Goal: Task Accomplishment & Management: Manage account settings

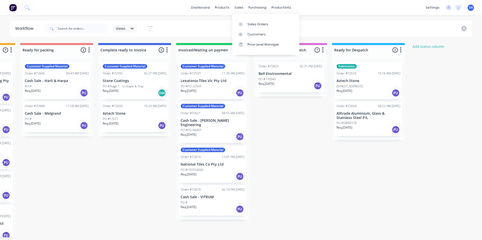
scroll to position [0, 380]
click at [250, 21] on link "Sales Orders" at bounding box center [265, 24] width 67 height 10
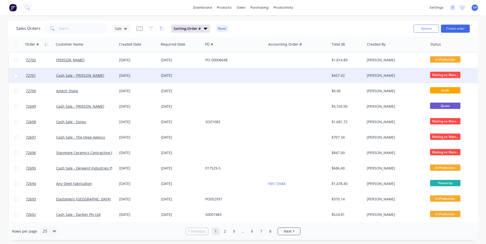
click at [228, 77] on div at bounding box center [234, 75] width 63 height 15
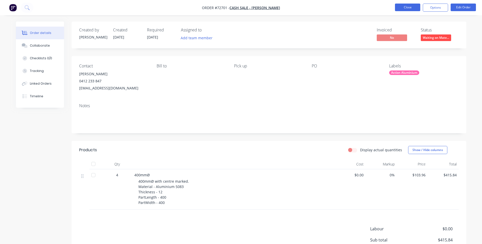
click at [405, 10] on button "Close" at bounding box center [407, 8] width 25 height 8
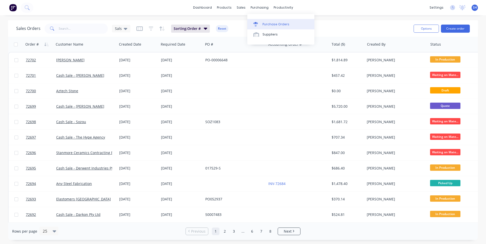
click at [272, 24] on div "Purchase Orders" at bounding box center [275, 24] width 27 height 5
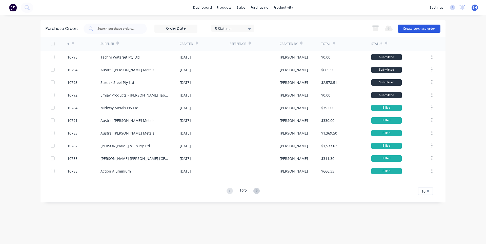
click at [400, 27] on button "Create purchase order" at bounding box center [419, 29] width 43 height 8
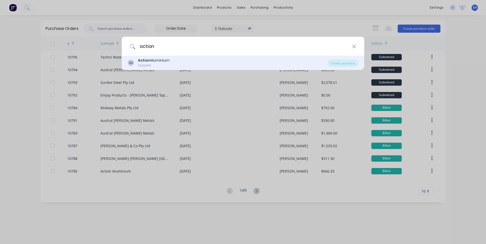
type input "action"
click at [169, 63] on div "Action Aluminium" at bounding box center [154, 60] width 32 height 5
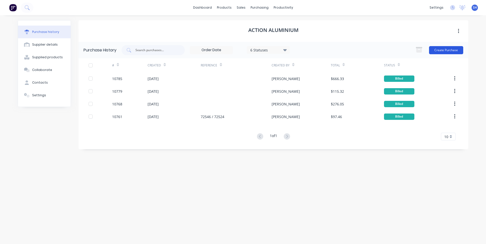
click at [450, 47] on button "Create Purchase" at bounding box center [446, 50] width 34 height 8
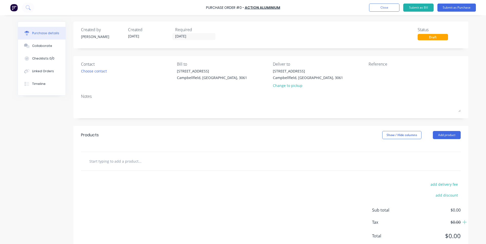
click at [130, 160] on input "text" at bounding box center [139, 161] width 101 height 10
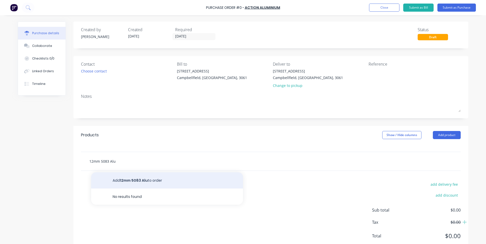
type input "12mm 5083 Alu"
click at [141, 177] on button "Add 12mm 5083 Alu to order" at bounding box center [167, 180] width 152 height 16
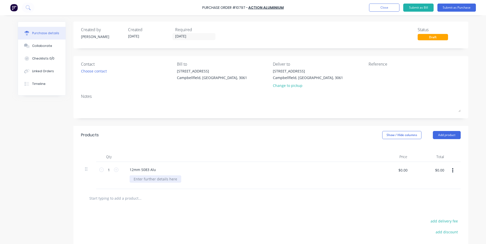
click at [138, 177] on div at bounding box center [156, 178] width 52 height 7
click at [395, 168] on input "$0.00" at bounding box center [402, 170] width 15 height 8
type input "$294.92"
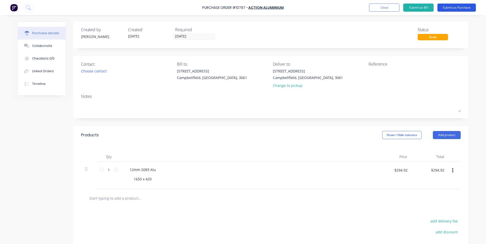
click at [455, 9] on button "Submit as Purchase" at bounding box center [456, 8] width 38 height 8
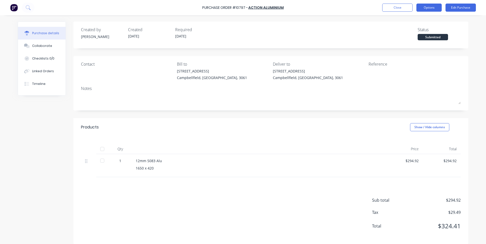
click at [431, 9] on button "Options" at bounding box center [428, 8] width 25 height 8
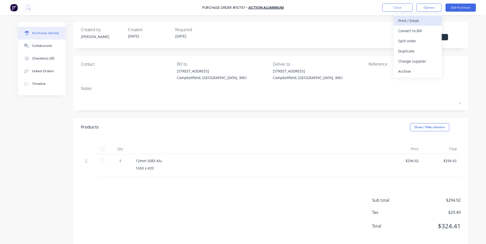
click at [420, 21] on div "Print / Email" at bounding box center [417, 20] width 39 height 7
click at [412, 31] on div "With pricing" at bounding box center [417, 30] width 39 height 7
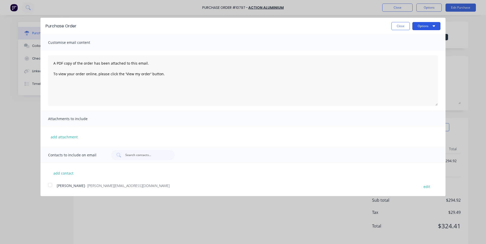
click at [424, 26] on button "Options" at bounding box center [426, 26] width 28 height 8
click at [417, 40] on div "Print" at bounding box center [416, 38] width 39 height 7
click at [394, 28] on button "Close" at bounding box center [400, 26] width 18 height 8
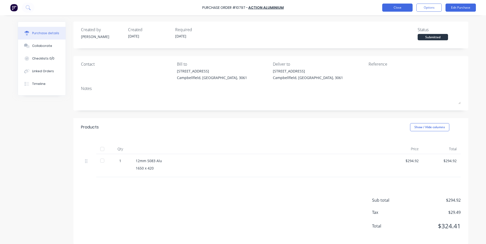
click at [395, 7] on button "Close" at bounding box center [397, 8] width 30 height 8
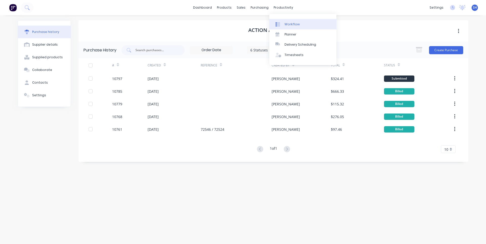
click at [287, 26] on div "Workflow" at bounding box center [291, 24] width 15 height 5
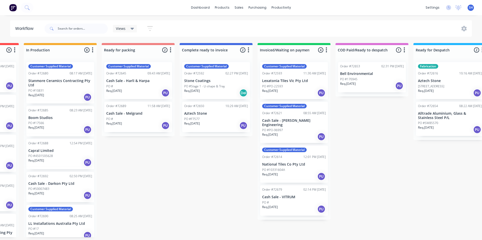
scroll to position [0, 300]
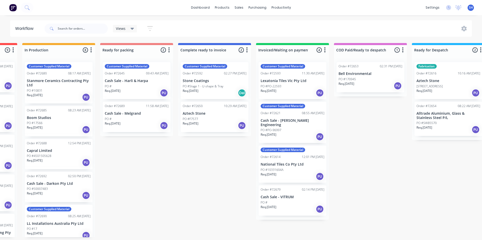
drag, startPoint x: 329, startPoint y: 240, endPoint x: 386, endPoint y: 239, distance: 57.5
click at [386, 237] on div "Submitted 2 Status colour #273444 hex #273444 Save Cancel Summaries Total order…" at bounding box center [154, 140] width 917 height 194
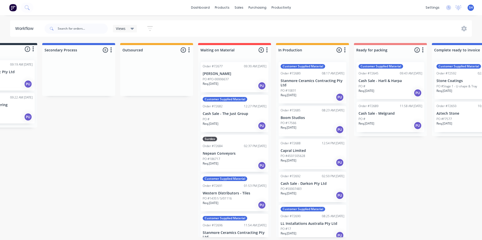
scroll to position [0, 5]
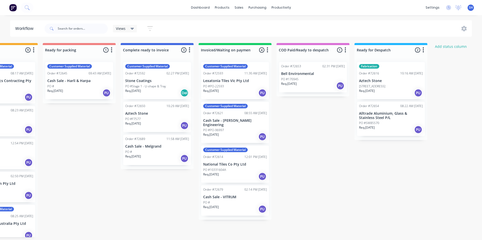
scroll to position [0, 359]
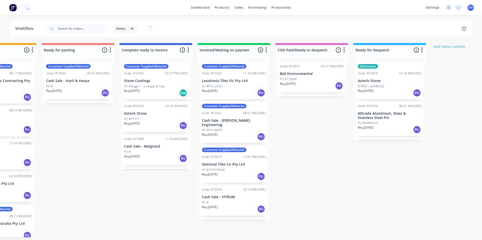
click at [158, 80] on p "Stone Coatings" at bounding box center [156, 81] width 64 height 4
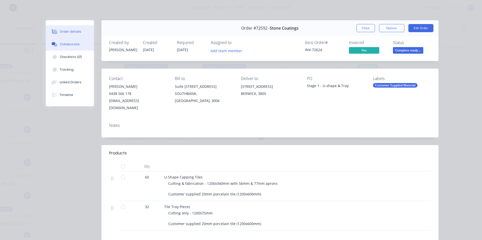
click at [64, 43] on div "Collaborate" at bounding box center [70, 44] width 20 height 5
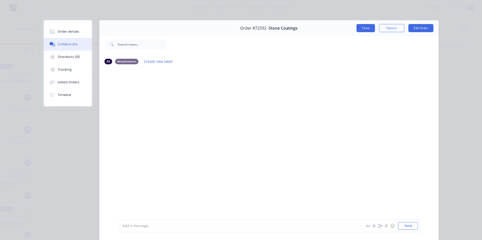
click at [362, 30] on button "Close" at bounding box center [366, 28] width 18 height 8
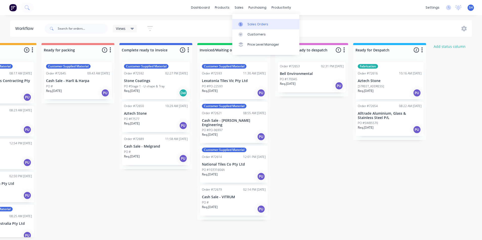
click at [250, 29] on link "Sales Orders" at bounding box center [265, 24] width 67 height 10
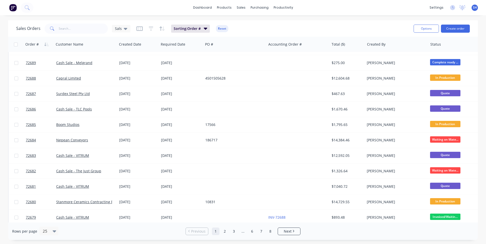
scroll to position [218, 0]
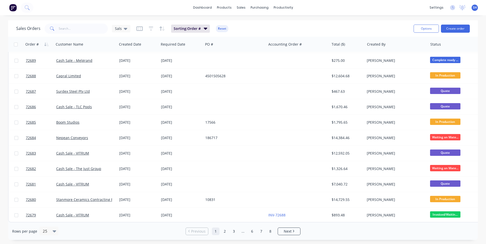
click at [224, 233] on link "2" at bounding box center [225, 231] width 8 height 8
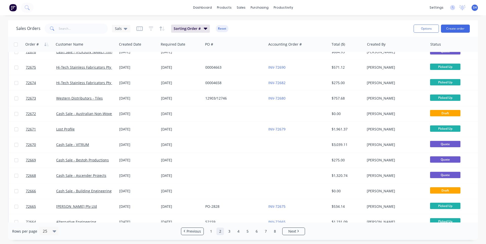
scroll to position [0, 0]
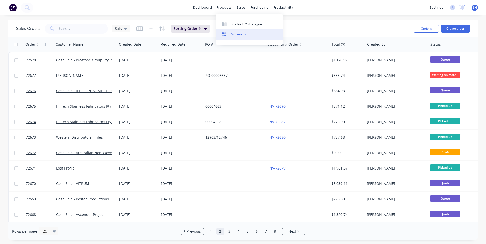
click at [242, 33] on div "Materials" at bounding box center [238, 34] width 15 height 5
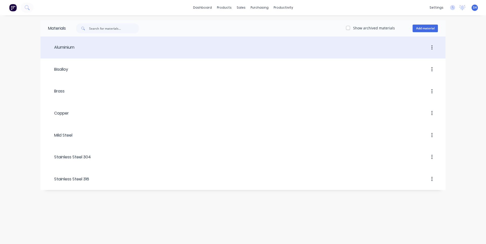
click at [109, 51] on div at bounding box center [255, 47] width 363 height 9
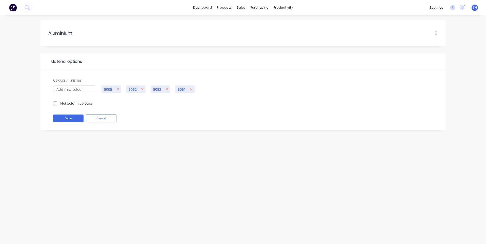
click at [438, 33] on button "button" at bounding box center [436, 33] width 12 height 9
click at [236, 125] on div "Save Cancel" at bounding box center [243, 121] width 390 height 15
click at [96, 120] on button "Cancel" at bounding box center [101, 118] width 30 height 8
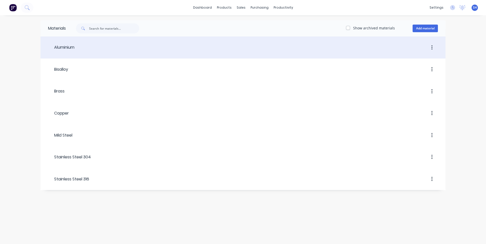
click at [57, 46] on div "Aluminium" at bounding box center [61, 47] width 26 height 6
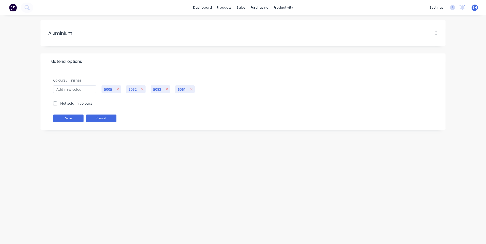
click at [110, 121] on button "Cancel" at bounding box center [101, 118] width 30 height 8
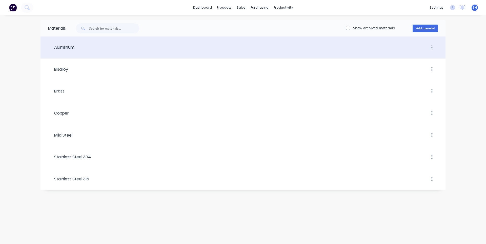
click at [431, 50] on icon "button" at bounding box center [431, 48] width 1 height 6
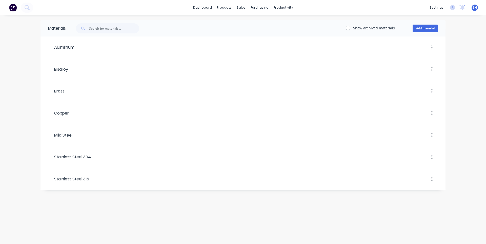
click at [454, 62] on div "Materials Show archived materials Add material Aluminium Bisalloy Brass Copper …" at bounding box center [243, 129] width 486 height 229
click at [234, 21] on link "Product Catalogue" at bounding box center [249, 24] width 67 height 10
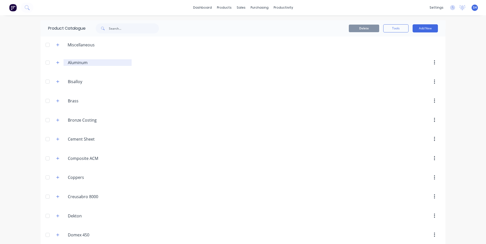
click at [87, 62] on input "Aluminum" at bounding box center [98, 62] width 60 height 6
click at [56, 63] on icon "button" at bounding box center [57, 63] width 3 height 4
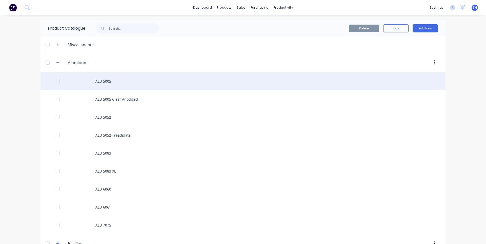
click at [101, 83] on div "ALU 5005" at bounding box center [242, 81] width 405 height 18
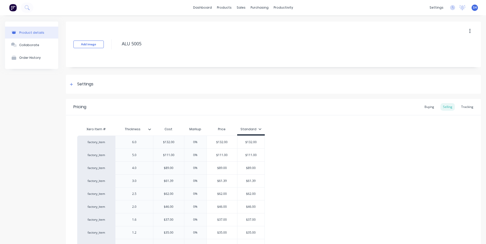
type textarea "x"
click at [176, 145] on div "$132.00" at bounding box center [168, 142] width 31 height 13
type input "$132.00"
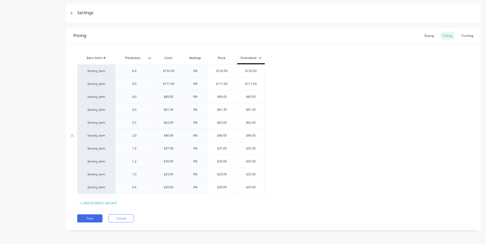
scroll to position [46, 0]
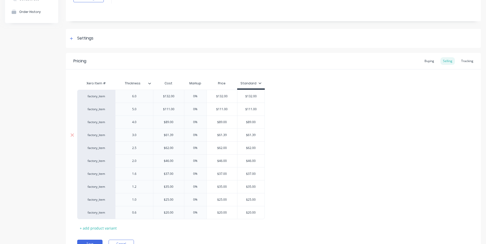
type input "$61.39"
click at [175, 136] on input "$61.39" at bounding box center [168, 135] width 31 height 5
drag, startPoint x: 175, startPoint y: 136, endPoint x: 163, endPoint y: 136, distance: 11.4
click at [163, 136] on input "$61.39" at bounding box center [168, 135] width 31 height 5
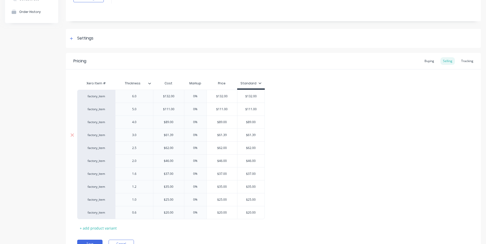
click at [171, 137] on div "$61.39" at bounding box center [168, 135] width 31 height 13
click at [174, 137] on div "$61.39" at bounding box center [168, 135] width 31 height 13
type input "$61.39"
click at [250, 136] on input "$61.39" at bounding box center [250, 135] width 27 height 5
click at [173, 136] on input "$61.39" at bounding box center [168, 135] width 31 height 5
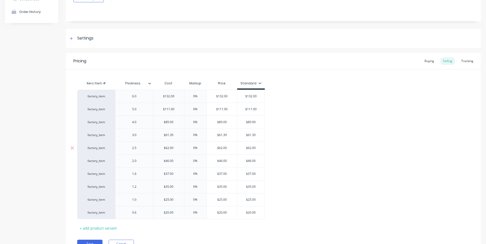
type textarea "x"
type input "$61.3"
type textarea "x"
type input "$61"
type textarea "x"
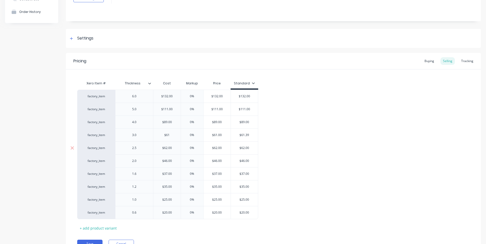
type input "$6"
type textarea "x"
type input "$65"
type input "0%"
click at [310, 142] on div "factory_item 6.0 $132.00 $132.00 0% $132.00 $132.00 factory_item 5.0 $111.00 0%…" at bounding box center [273, 154] width 392 height 129
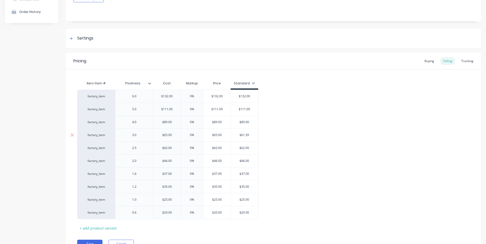
click at [251, 136] on input "$61.39" at bounding box center [244, 135] width 27 height 5
type textarea "x"
type input "$6"
type textarea "x"
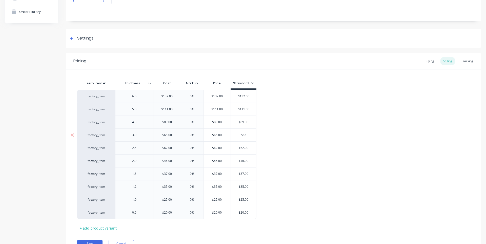
type input "$65"
click at [305, 146] on div "factory_item 6.0 $132.00 $132.00 0% $132.00 $132.00 factory_item 5.0 $111.00 0%…" at bounding box center [273, 154] width 392 height 129
click at [250, 111] on div "$111.00" at bounding box center [243, 109] width 25 height 13
type input "$111.00"
drag, startPoint x: 252, startPoint y: 112, endPoint x: 238, endPoint y: 110, distance: 14.3
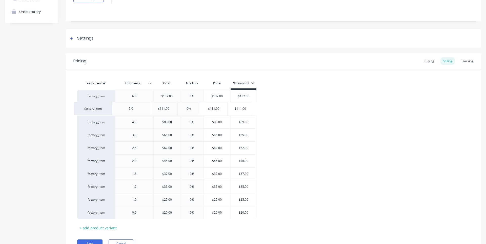
click at [238, 110] on div "factory_item 6.0 $132.00 $132.00 0% $132.00 $132.00 factory_item 5.0 $111.00 0%…" at bounding box center [273, 154] width 392 height 129
click at [245, 110] on div "factory_item 6.0 $132.00 $132.00 0% $132.00 $132.00 factory_item 5.0 $111.00 0%…" at bounding box center [273, 154] width 392 height 129
click at [247, 109] on input "$111.00" at bounding box center [243, 109] width 25 height 5
click at [250, 110] on input "$111.00" at bounding box center [243, 109] width 25 height 5
type textarea "x"
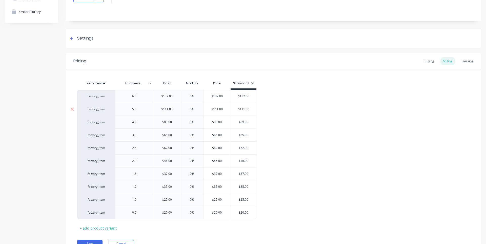
type input "$111.0"
type textarea "x"
type input "$111."
type textarea "x"
type input "$111"
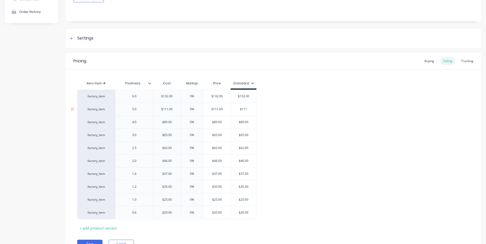
type textarea "x"
type input "$11"
type textarea "x"
type input "$1"
type textarea "x"
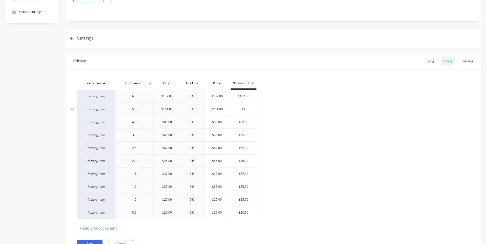
type input "$11"
type textarea "x"
type input "$110"
type input "$111.00"
click at [174, 109] on input "$111.00" at bounding box center [166, 109] width 27 height 5
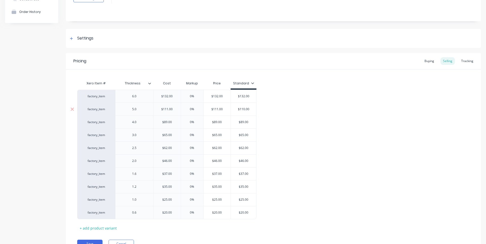
drag, startPoint x: 174, startPoint y: 109, endPoint x: 165, endPoint y: 109, distance: 8.6
click at [165, 109] on input "$111.00" at bounding box center [166, 109] width 27 height 5
type textarea "x"
type input "$1"
type textarea "x"
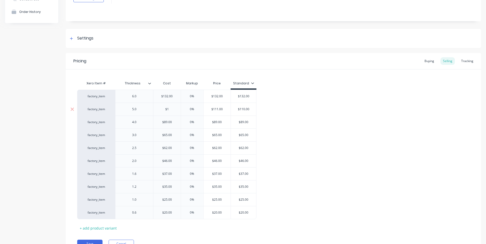
type input "$11"
type textarea "x"
type input "$110"
type input "0%"
click at [329, 128] on div "factory_item 6.0 $132.00 $132.00 0% $132.00 $132.00 factory_item 5.0 $110.00 $1…" at bounding box center [273, 154] width 392 height 129
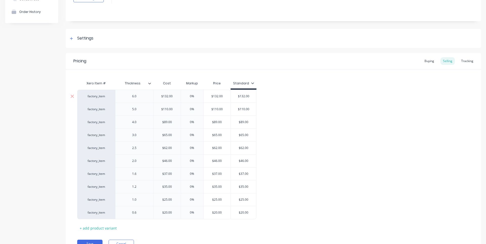
click at [174, 97] on input "$132.00" at bounding box center [166, 96] width 27 height 5
type input "$132"
type textarea "x"
type input "$13"
type textarea "x"
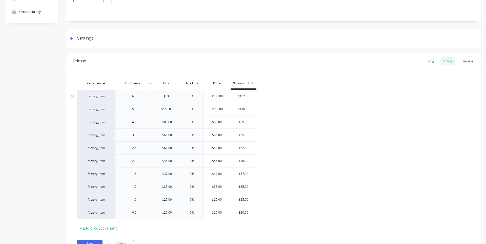
type input "$130"
type input "0%"
type input "$130.00"
type input "$132.00"
type textarea "x"
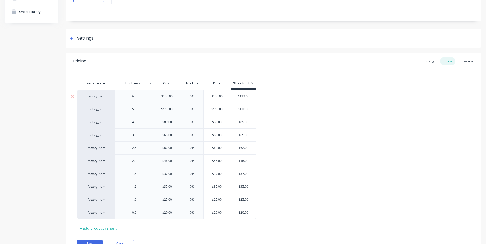
type input "$132.0"
type textarea "x"
type input "$132."
type textarea "x"
type input "$132"
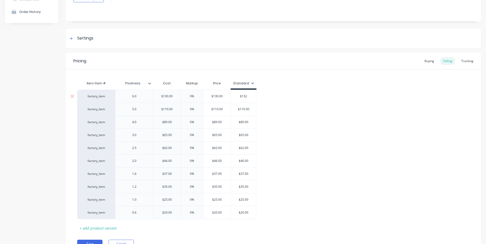
type textarea "x"
type input "$13"
type textarea "x"
type input "$130"
click at [334, 150] on div "factory_item 6.0 $130.00 $130 0% 0% $130.00 $130.00 $130.00 $130 factory_item 5…" at bounding box center [273, 154] width 392 height 129
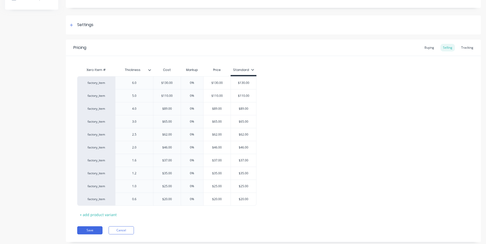
scroll to position [71, 0]
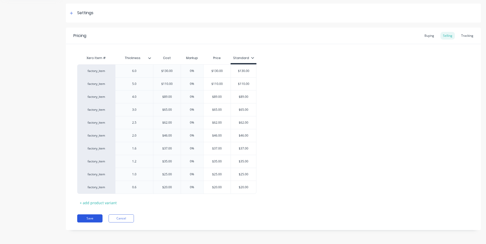
click at [92, 219] on button "Save" at bounding box center [89, 218] width 25 height 8
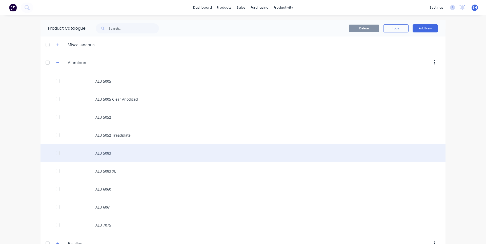
click at [122, 155] on div "ALU 5083" at bounding box center [242, 153] width 405 height 18
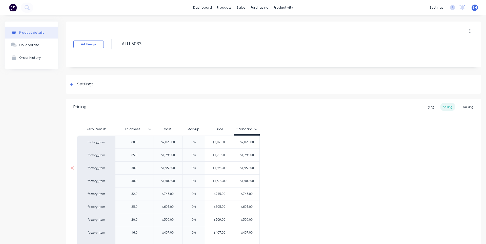
type textarea "x"
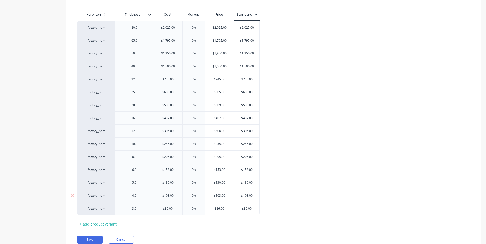
scroll to position [127, 0]
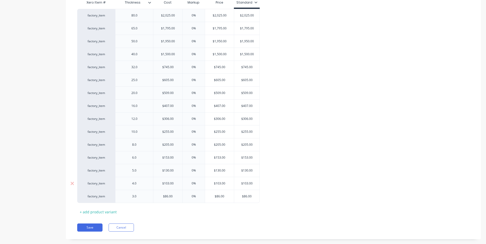
click at [173, 183] on input "$103.00" at bounding box center [167, 183] width 29 height 5
click at [174, 183] on input "$103.00" at bounding box center [167, 183] width 29 height 5
type input "$103"
type textarea "x"
type input "$10"
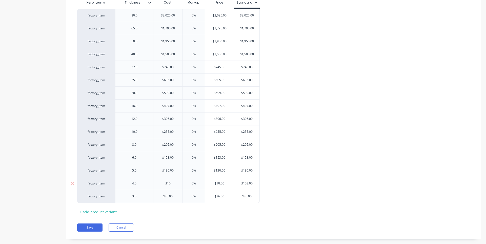
type textarea "x"
type input "$100"
type input "0%"
type input "$100.00"
type input "$103.00"
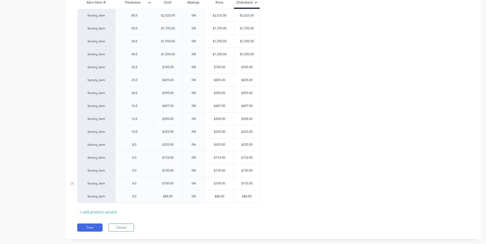
type textarea "x"
type input "$103.0"
type textarea "x"
type input "$103."
type textarea "x"
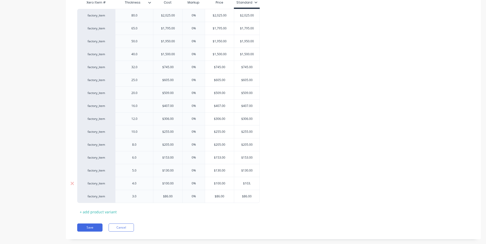
type input "$103"
type textarea "x"
type input "$10"
type textarea "x"
type input "$100"
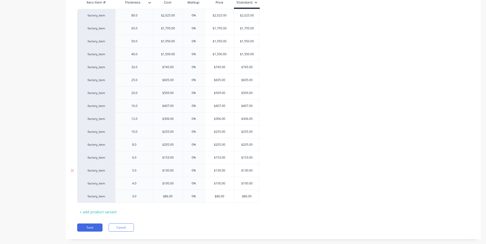
click at [174, 171] on input "$130.00" at bounding box center [167, 170] width 29 height 5
type input "$130"
type textarea "x"
type input "$13"
type textarea "x"
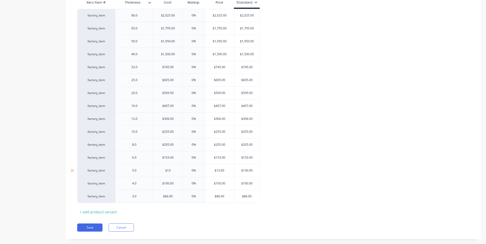
type input "$1"
type textarea "x"
type input "$12"
type textarea "x"
type input "$125"
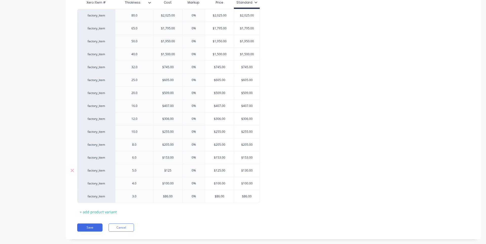
type input "0%"
type input "$125.00"
type input "$130.00"
type textarea "x"
type input "$130.0"
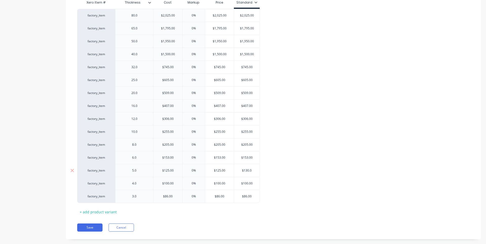
type textarea "x"
type input "$130."
type textarea "x"
type input "$130"
type textarea "x"
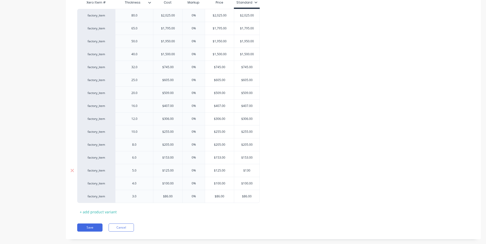
type input "$13"
type textarea "x"
type input "$1"
type textarea "x"
type input "$12"
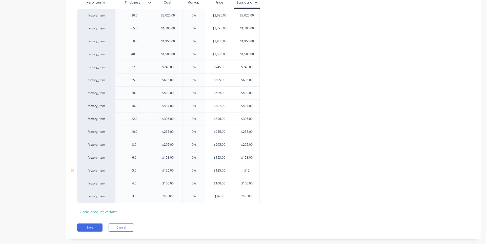
type textarea "x"
type input "$125"
click at [173, 157] on input "$153.00" at bounding box center [167, 157] width 29 height 5
type input "$153"
type textarea "x"
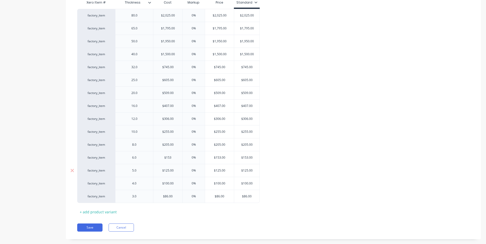
type input "$15"
type textarea "x"
type input "$1"
type textarea "x"
type input "$15"
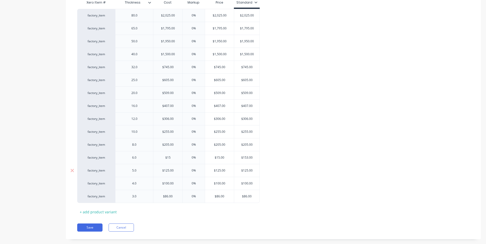
type textarea "x"
type input "$150"
type input "0%"
type input "$150.00"
type input "$153.00"
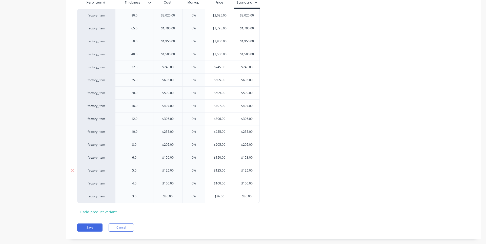
type textarea "x"
type input "$153.0"
type textarea "x"
type input "$153."
type textarea "x"
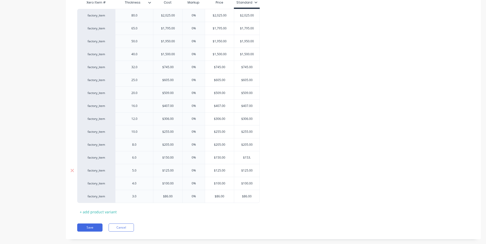
type input "$153"
type textarea "x"
type input "$15"
type textarea "x"
type input "$150"
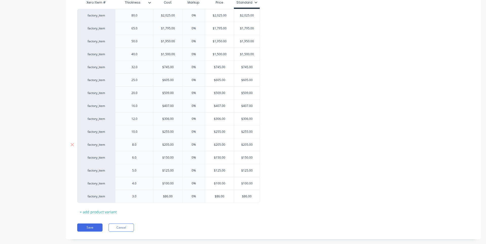
click at [176, 145] on input "$205.00" at bounding box center [167, 144] width 29 height 5
type input "$205"
type textarea "x"
type input "$20"
type textarea "x"
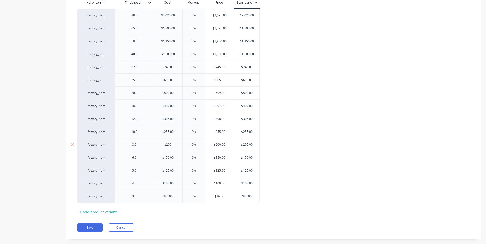
type input "$200"
type input "0%"
type input "$200.00"
type input "$205.00"
type textarea "x"
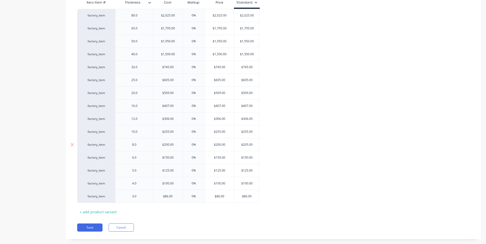
type input "$205.0"
type textarea "x"
type input "$205."
type textarea "x"
type input "$205"
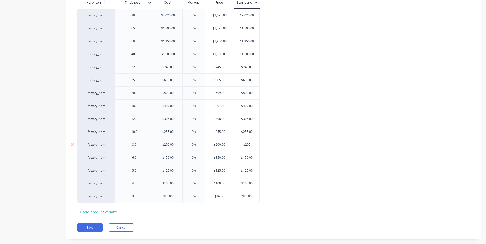
type textarea "x"
type input "$20"
type textarea "x"
type input "$200"
click at [173, 131] on input "$255.00" at bounding box center [167, 131] width 29 height 5
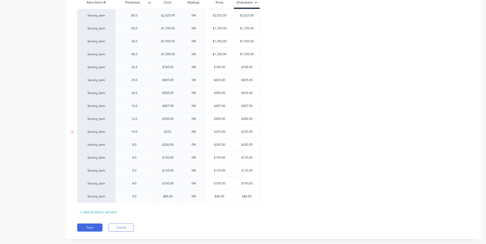
type input "$255"
type textarea "x"
type input "$25"
type textarea "x"
type input "$250"
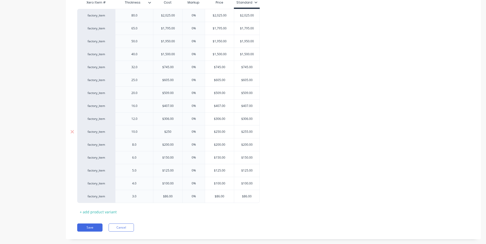
type input "0%"
type input "$250.00"
type input "$255.00"
type textarea "x"
type input "$255.0"
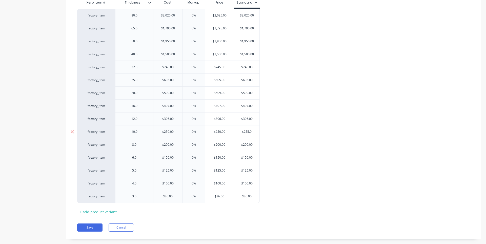
type textarea "x"
type input "$255."
type textarea "x"
type input "$255"
type textarea "x"
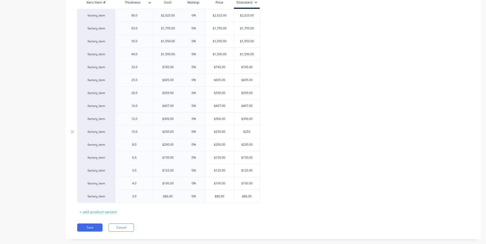
type input "$25"
type textarea "x"
type input "$250"
click at [174, 119] on input "$306.00" at bounding box center [167, 118] width 29 height 5
type input "$306"
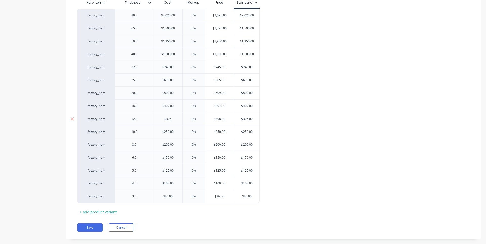
type textarea "x"
type input "$30"
type textarea "x"
type input "$3"
type textarea "x"
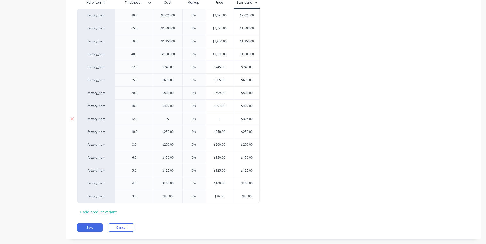
type input "$2"
type textarea "x"
type input "$29"
type textarea "x"
type input "$295"
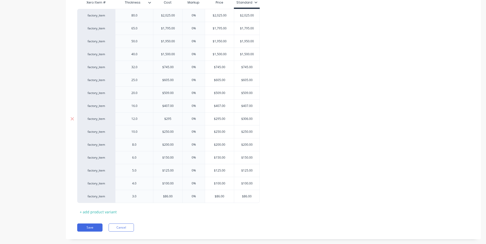
type input "0%"
type input "$295.00"
type input "$306.00"
drag, startPoint x: 255, startPoint y: 120, endPoint x: 243, endPoint y: 119, distance: 12.4
click at [243, 119] on input "$306.00" at bounding box center [246, 118] width 25 height 5
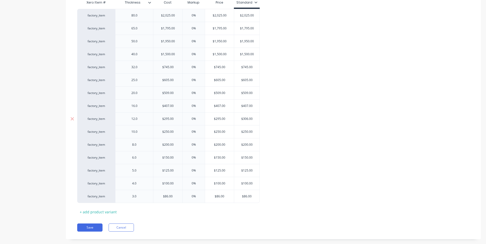
type textarea "x"
type input "$2"
type textarea "x"
type input "$29"
type textarea "x"
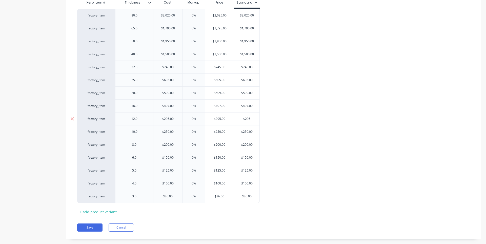
type input "$295"
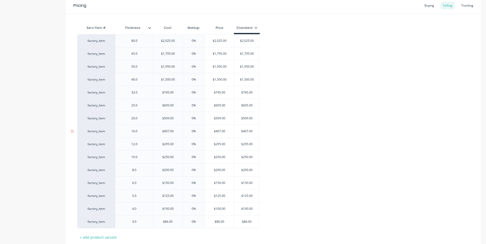
click at [175, 132] on input "$407.00" at bounding box center [167, 131] width 29 height 5
type input "$407"
type textarea "x"
type input "$40"
type textarea "x"
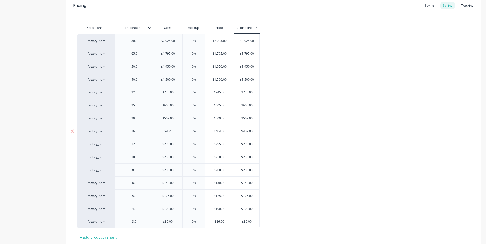
type input "$404"
type input "0%"
type input "$404.00"
type input "$407.00"
type textarea "x"
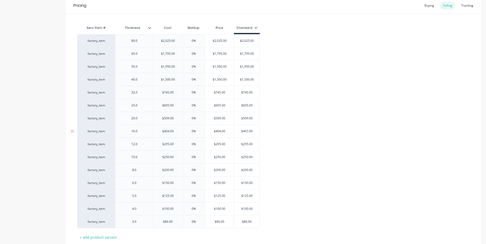
type input "$407.0"
type textarea "x"
type input "$407."
type textarea "x"
type input "$407"
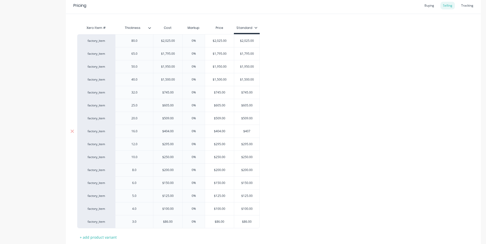
type textarea "x"
type input "$407="
type textarea "x"
type input "$407"
type textarea "x"
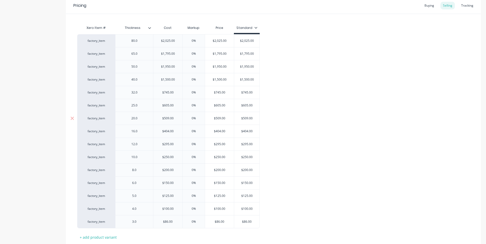
click at [175, 118] on input "text" at bounding box center [167, 118] width 29 height 5
click at [253, 118] on input "$509.00" at bounding box center [246, 118] width 25 height 5
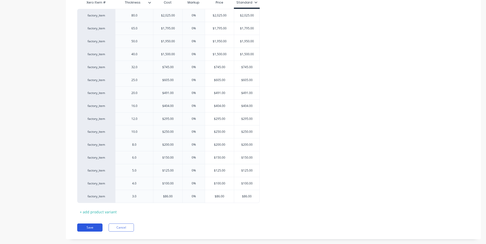
click at [89, 231] on button "Save" at bounding box center [89, 227] width 25 height 8
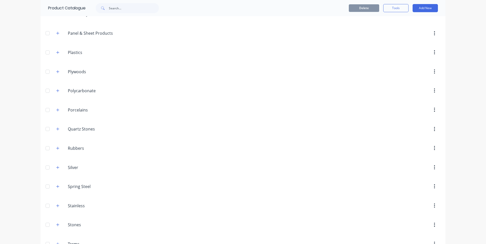
scroll to position [759, 0]
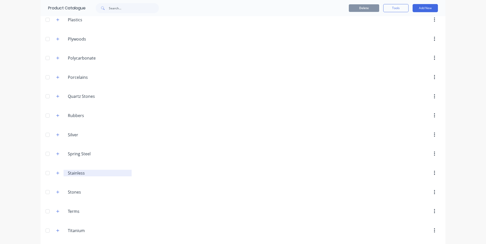
click at [74, 174] on input "Stainless" at bounding box center [98, 173] width 60 height 6
click at [56, 174] on icon "button" at bounding box center [57, 173] width 3 height 4
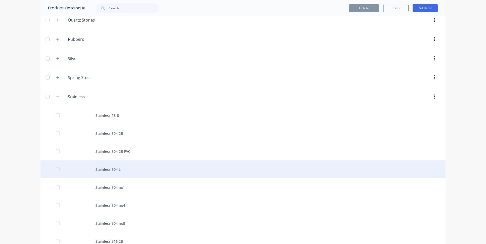
scroll to position [860, 0]
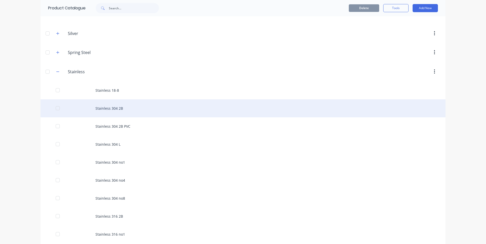
click at [100, 110] on div "Stainless 304 2B" at bounding box center [242, 108] width 405 height 18
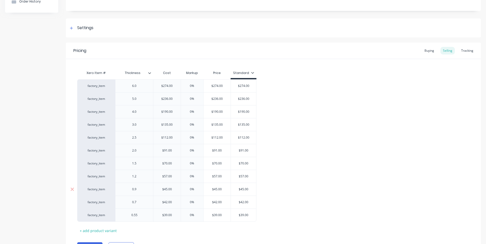
scroll to position [84, 0]
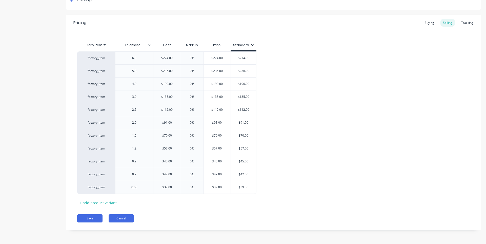
click at [125, 218] on button "Cancel" at bounding box center [121, 218] width 25 height 8
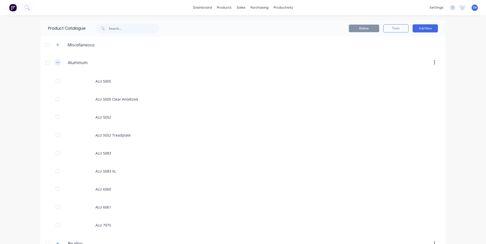
click at [57, 61] on icon "button" at bounding box center [57, 63] width 3 height 4
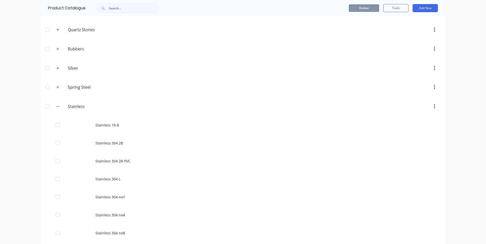
scroll to position [734, 0]
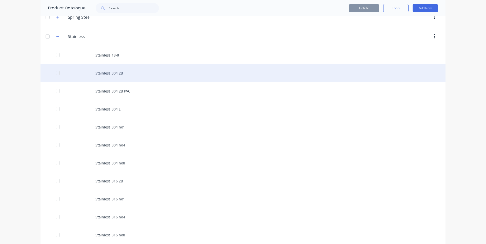
click at [97, 76] on div "Stainless 304 2B" at bounding box center [242, 73] width 405 height 18
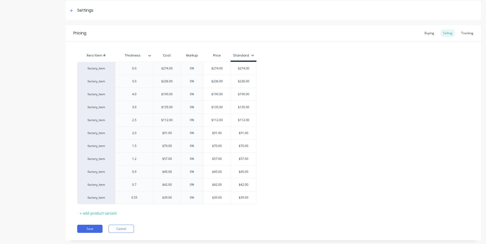
scroll to position [76, 0]
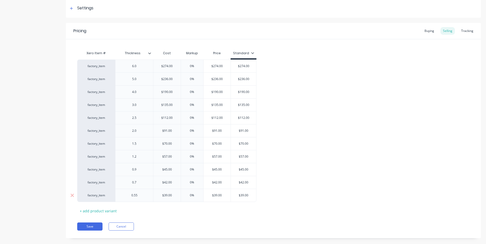
click at [172, 194] on input "$39.00" at bounding box center [166, 195] width 27 height 5
drag, startPoint x: 172, startPoint y: 195, endPoint x: 166, endPoint y: 196, distance: 6.1
click at [166, 196] on input "$39.00" at bounding box center [166, 195] width 27 height 5
drag, startPoint x: 172, startPoint y: 182, endPoint x: 163, endPoint y: 181, distance: 8.6
click at [163, 181] on input "$42.00" at bounding box center [166, 182] width 27 height 5
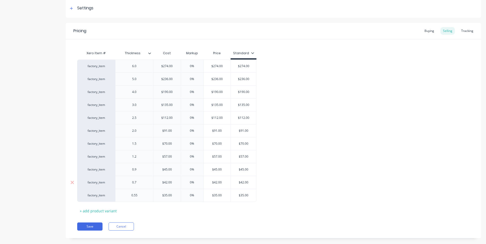
click at [163, 181] on input "$42.00" at bounding box center [166, 182] width 27 height 5
click at [175, 183] on input "$42.00" at bounding box center [166, 182] width 27 height 5
drag, startPoint x: 167, startPoint y: 169, endPoint x: 169, endPoint y: 179, distance: 10.9
click at [167, 169] on input "$45.00" at bounding box center [166, 169] width 27 height 5
click at [167, 157] on input "$57.00" at bounding box center [166, 156] width 27 height 5
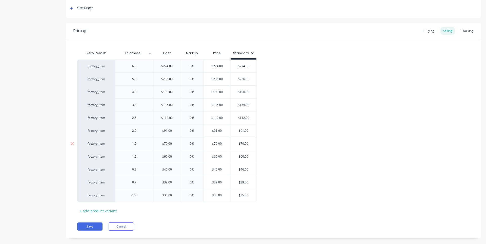
click at [172, 143] on input "$70.00" at bounding box center [166, 143] width 27 height 5
click at [84, 228] on button "Save" at bounding box center [89, 226] width 25 height 8
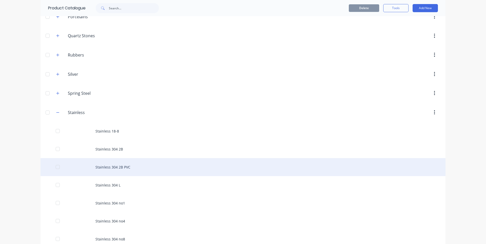
scroll to position [683, 0]
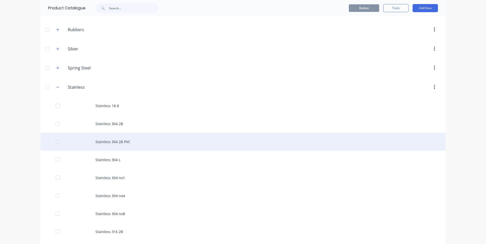
click at [105, 144] on div "Stainless 304 2B PVC" at bounding box center [242, 142] width 405 height 18
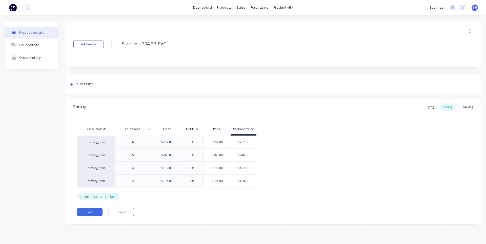
click at [97, 197] on div "+ add product variant" at bounding box center [98, 196] width 42 height 8
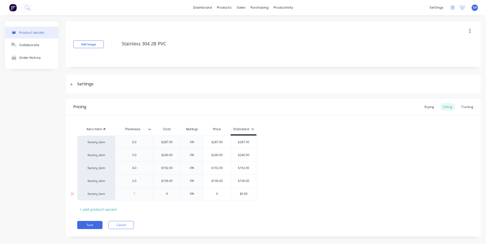
click at [131, 196] on div at bounding box center [134, 193] width 25 height 7
click at [168, 195] on input "0" at bounding box center [166, 193] width 27 height 5
click at [278, 216] on div "Pricing Buying Selling Tracking Xero Item # Thickness Cost Markup Price Standar…" at bounding box center [273, 168] width 415 height 138
click at [100, 208] on div "+ add product variant" at bounding box center [98, 209] width 42 height 8
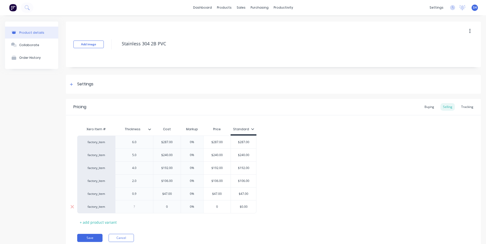
click at [130, 207] on div at bounding box center [134, 206] width 25 height 7
drag, startPoint x: 122, startPoint y: 207, endPoint x: 123, endPoint y: 199, distance: 7.4
click at [123, 199] on div "factory_item 6.0 $287.00 0% $287.00 $287.00 factory_item 5.0 $240.00 0% $240.00…" at bounding box center [273, 174] width 392 height 78
drag, startPoint x: 112, startPoint y: 209, endPoint x: 111, endPoint y: 195, distance: 13.7
click at [111, 195] on div "factory_item 6.0 $287.00 0% $287.00 $287.00 factory_item 5.0 $240.00 0% $240.00…" at bounding box center [273, 174] width 392 height 78
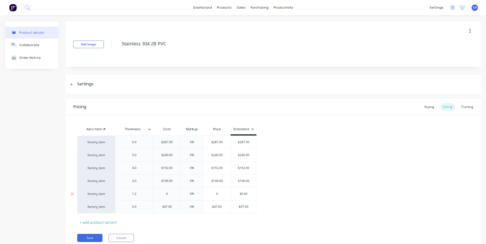
click at [166, 193] on input "0" at bounding box center [166, 193] width 27 height 5
click at [87, 223] on div "+ add product variant" at bounding box center [98, 222] width 42 height 8
click at [132, 221] on div at bounding box center [134, 219] width 25 height 7
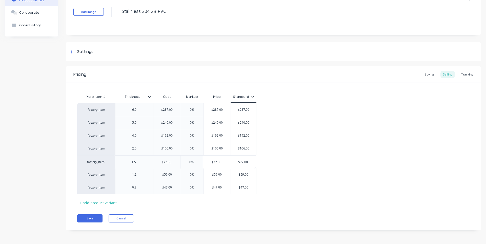
drag, startPoint x: 109, startPoint y: 189, endPoint x: 110, endPoint y: 163, distance: 25.8
click at [110, 163] on div "factory_item 6.0 $287.00 0% $287.00 $287.00 factory_item 5.0 $240.00 0% $240.00…" at bounding box center [273, 148] width 392 height 91
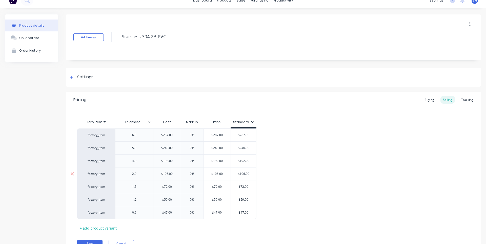
drag, startPoint x: 176, startPoint y: 175, endPoint x: 164, endPoint y: 175, distance: 11.6
click at [164, 175] on input "$106.00" at bounding box center [166, 173] width 27 height 5
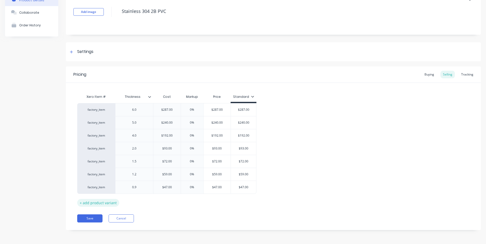
click at [101, 202] on div "+ add product variant" at bounding box center [98, 203] width 42 height 8
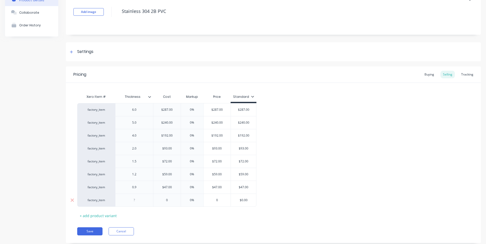
click at [132, 203] on div at bounding box center [134, 200] width 25 height 7
click at [251, 218] on div "Xero Item # Thickness Cost Markup Price Standard factory_item 6.0 $287.00 0% $2…" at bounding box center [273, 156] width 392 height 128
drag, startPoint x: 100, startPoint y: 202, endPoint x: 101, endPoint y: 196, distance: 6.1
click at [100, 200] on div "factory_item 6.0 $287.00 0% $287.00 $287.00 factory_item 5.0 $240.00 0% $240.00…" at bounding box center [273, 155] width 392 height 104
drag, startPoint x: 101, startPoint y: 196, endPoint x: 104, endPoint y: 146, distance: 50.2
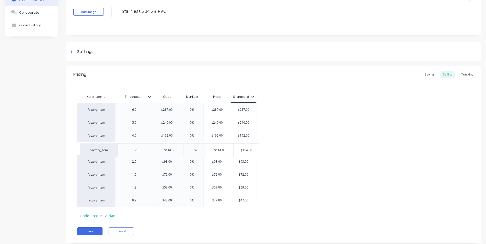
click at [104, 146] on div "factory_item 6.0 $287.00 0% $287.00 $287.00 factory_item 5.0 $240.00 0% $240.00…" at bounding box center [273, 155] width 392 height 104
click at [103, 213] on div "+ add product variant" at bounding box center [98, 216] width 42 height 8
click at [132, 215] on div at bounding box center [134, 213] width 25 height 7
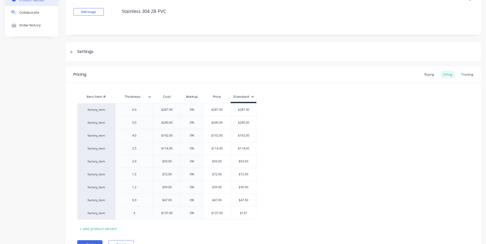
click at [299, 205] on div "factory_item 6.0 $287.00 0% $287.00 $287.00 factory_item 5.0 $240.00 0% $240.00…" at bounding box center [273, 161] width 392 height 116
drag, startPoint x: 109, startPoint y: 215, endPoint x: 107, endPoint y: 149, distance: 66.1
click at [107, 149] on div "factory_item 6.0 $287.00 0% $287.00 $287.00 factory_item 5.0 $240.00 0% $240.00…" at bounding box center [273, 161] width 392 height 116
click at [168, 136] on input "$192.00" at bounding box center [166, 135] width 27 height 5
click at [169, 136] on input "$192.00" at bounding box center [166, 135] width 27 height 5
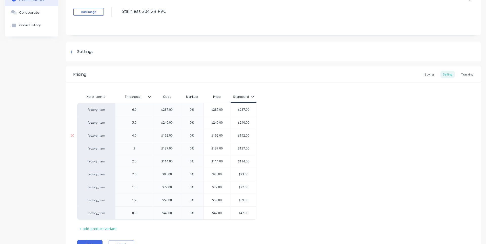
click at [167, 135] on input "$192.00" at bounding box center [166, 135] width 27 height 5
click at [167, 121] on input "$240.00" at bounding box center [166, 122] width 27 height 5
click at [169, 110] on input "$287.00" at bounding box center [166, 109] width 27 height 5
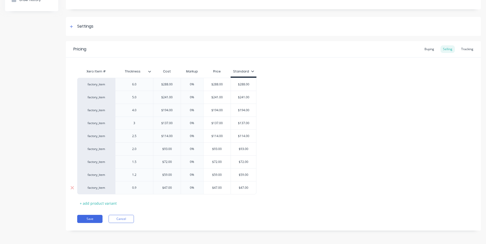
scroll to position [58, 0]
click at [93, 219] on button "Save" at bounding box center [89, 218] width 25 height 8
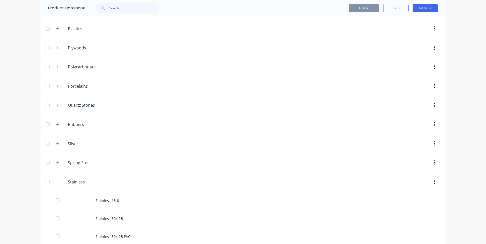
scroll to position [658, 0]
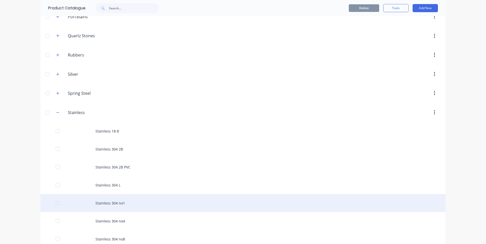
click at [123, 206] on div "Stainless 304 no1" at bounding box center [242, 203] width 405 height 18
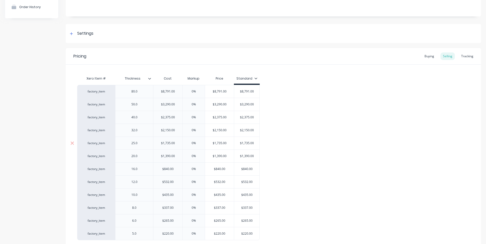
scroll to position [76, 0]
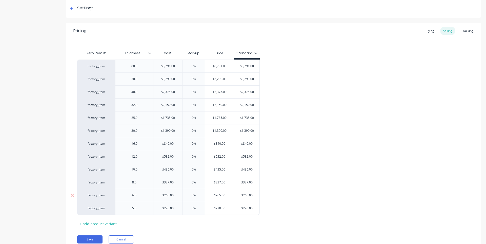
click at [175, 196] on input "$265.00" at bounding box center [167, 195] width 29 height 5
click at [252, 196] on input "text" at bounding box center [246, 195] width 25 height 5
click at [175, 184] on input "$337.00" at bounding box center [167, 182] width 29 height 5
drag, startPoint x: 256, startPoint y: 182, endPoint x: 243, endPoint y: 182, distance: 13.2
click at [243, 182] on input "$337.00" at bounding box center [246, 182] width 25 height 5
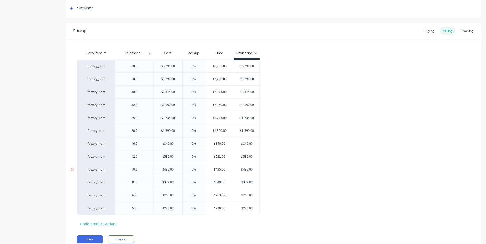
click at [176, 169] on input "$435.00" at bounding box center [167, 169] width 29 height 5
click at [174, 157] on input "$532.00" at bounding box center [167, 156] width 29 height 5
click at [172, 144] on input "$840.00" at bounding box center [167, 143] width 29 height 5
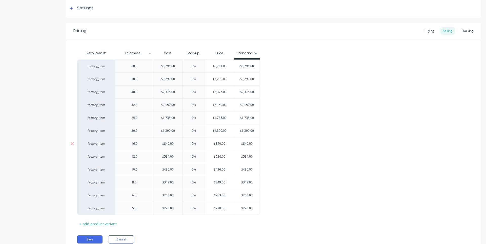
click at [174, 144] on input "$840.00" at bounding box center [167, 143] width 29 height 5
click at [98, 236] on button "Save" at bounding box center [89, 239] width 25 height 8
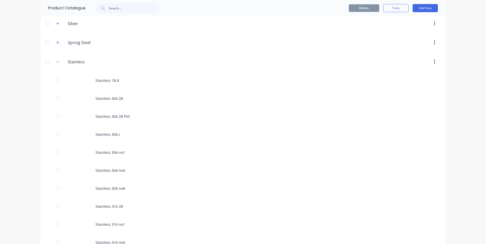
scroll to position [734, 0]
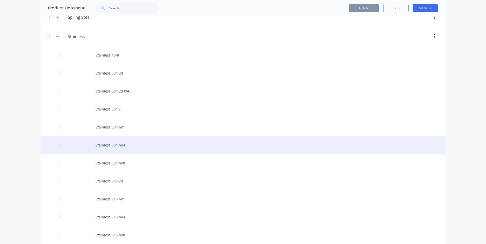
click at [104, 147] on div "Stainless 304 no4" at bounding box center [242, 145] width 405 height 18
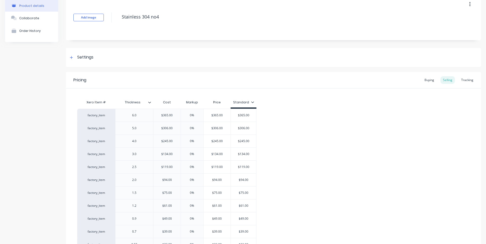
scroll to position [76, 0]
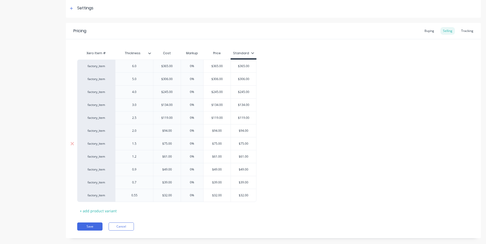
click at [173, 142] on input "$75.00" at bounding box center [166, 143] width 27 height 5
click at [172, 105] on input "$134.00" at bounding box center [166, 104] width 27 height 5
click at [249, 105] on input "$134.00" at bounding box center [243, 104] width 25 height 5
click at [173, 93] on input "$245.00" at bounding box center [166, 92] width 27 height 5
click at [251, 92] on input "$245.00" at bounding box center [243, 92] width 25 height 5
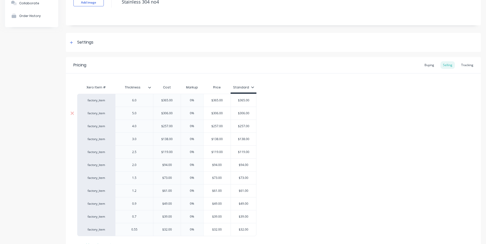
scroll to position [51, 0]
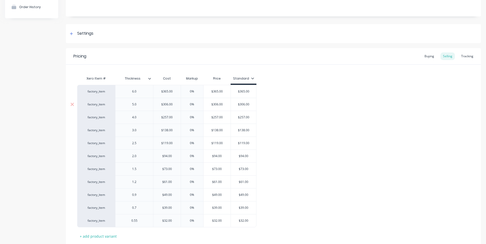
click at [173, 105] on input "$306.00" at bounding box center [166, 104] width 27 height 5
click at [251, 105] on input "$306.00" at bounding box center [243, 104] width 25 height 5
click at [175, 92] on input "$365.00" at bounding box center [166, 91] width 27 height 5
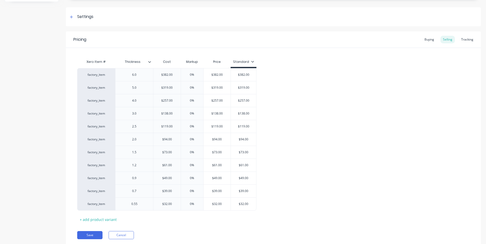
scroll to position [84, 0]
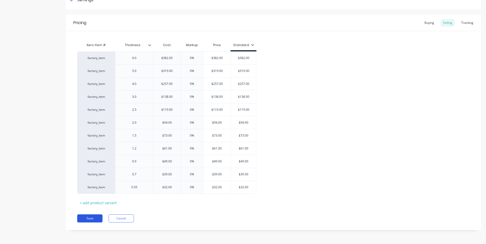
click at [96, 216] on button "Save" at bounding box center [89, 218] width 25 height 8
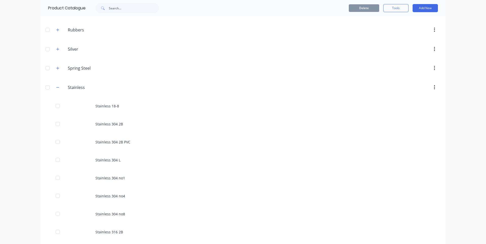
scroll to position [734, 0]
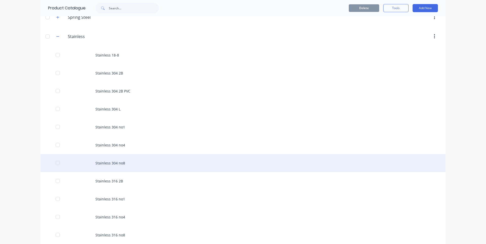
click at [135, 165] on div "Stainless 304 no8" at bounding box center [242, 163] width 405 height 18
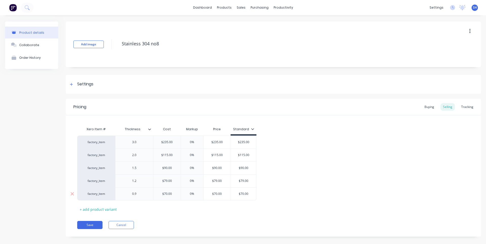
click at [173, 196] on div "$70.00" at bounding box center [166, 193] width 27 height 13
click at [173, 179] on input "$79.00" at bounding box center [166, 180] width 27 height 5
click at [250, 182] on input "$79.00" at bounding box center [243, 180] width 25 height 5
click at [174, 168] on input "$90.00" at bounding box center [166, 168] width 27 height 5
click at [247, 168] on input "$90.00" at bounding box center [243, 168] width 25 height 5
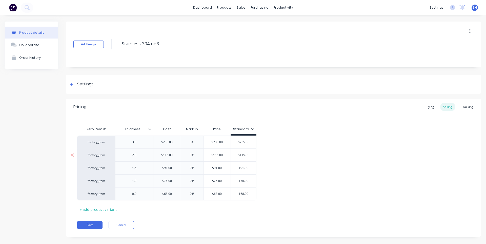
click at [173, 155] on input "$115.00" at bounding box center [166, 155] width 27 height 5
click at [176, 143] on input "$235.00" at bounding box center [166, 142] width 27 height 5
click at [95, 225] on button "Save" at bounding box center [89, 225] width 25 height 8
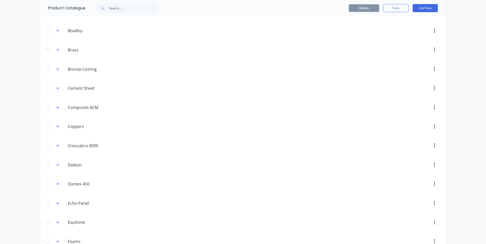
scroll to position [127, 0]
